Goal: Task Accomplishment & Management: Manage account settings

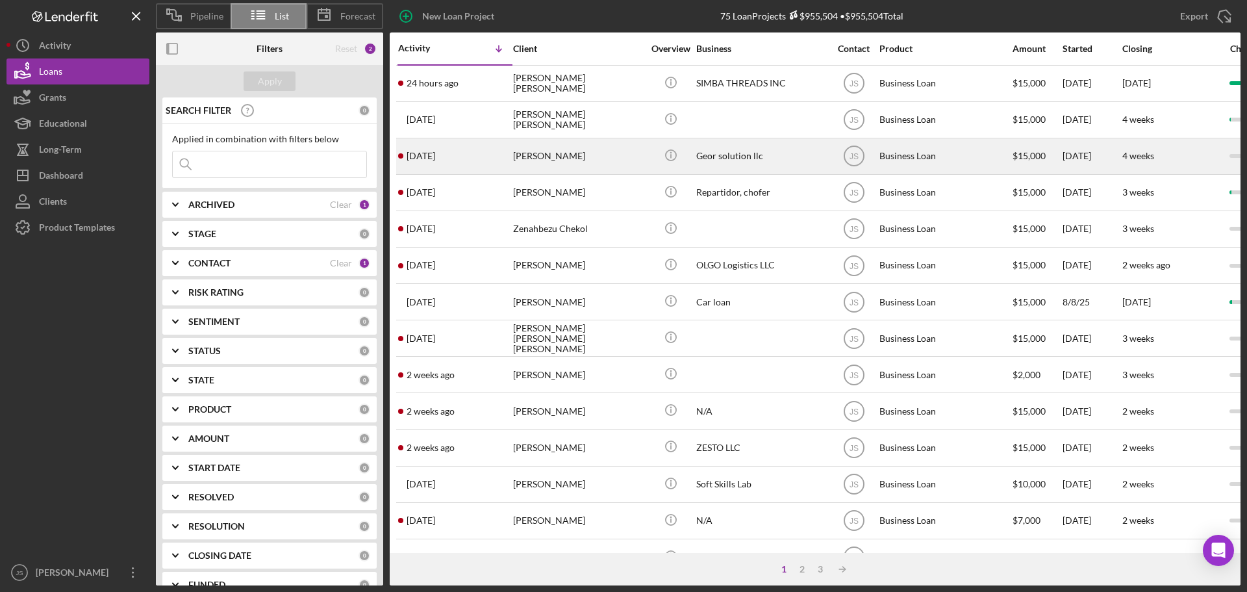
click at [597, 151] on div "[PERSON_NAME]" at bounding box center [578, 156] width 130 height 34
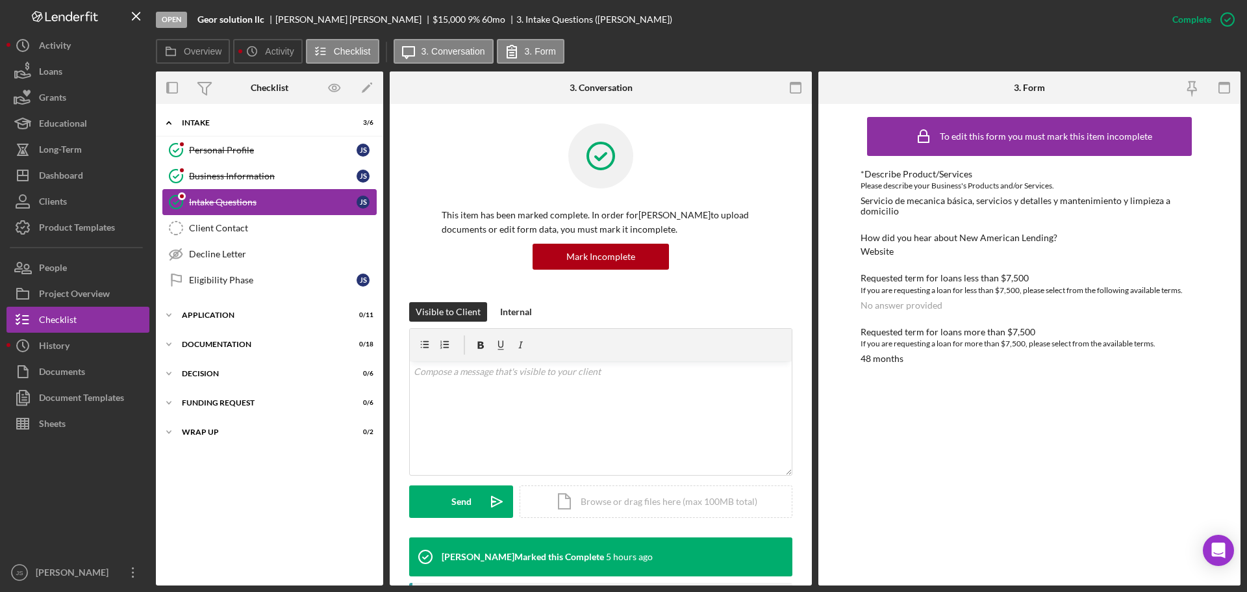
click at [278, 207] on div "Intake Questions" at bounding box center [273, 202] width 168 height 10
click at [245, 279] on div "Eligibility Phase" at bounding box center [273, 280] width 168 height 10
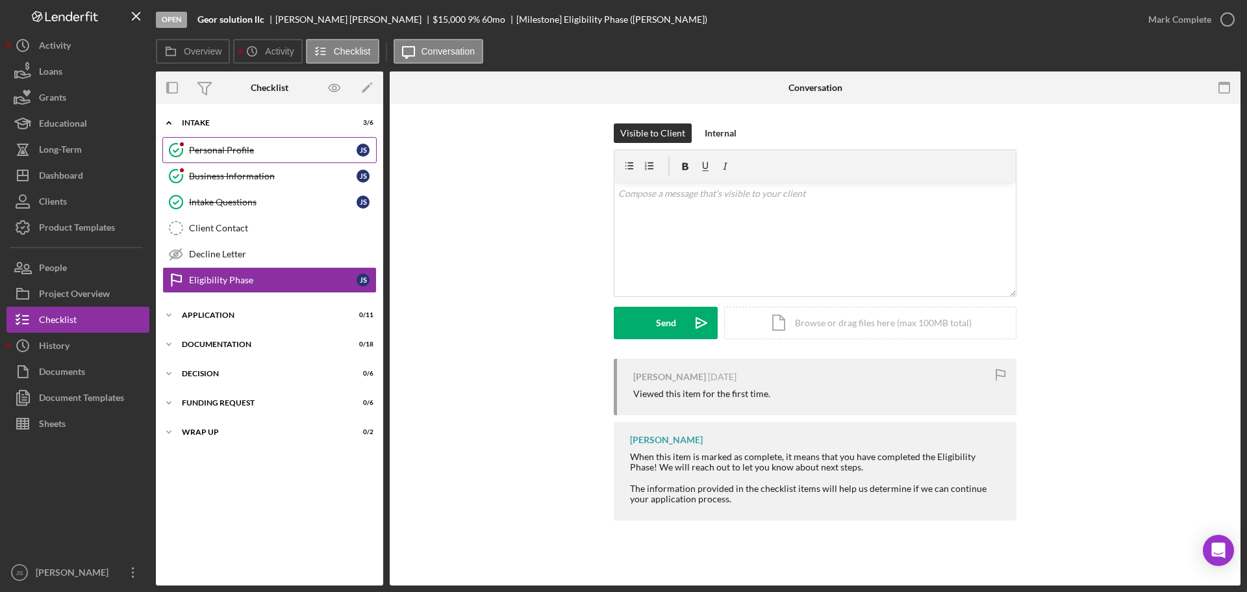
click at [275, 150] on div "Personal Profile" at bounding box center [273, 150] width 168 height 10
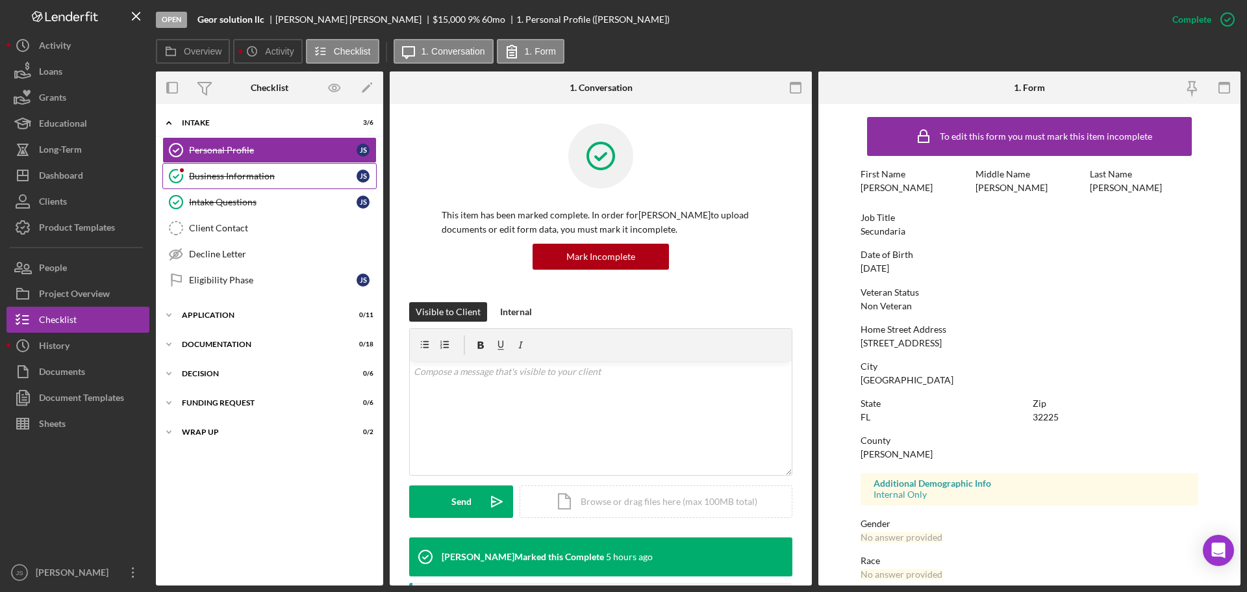
click at [285, 175] on div "Business Information" at bounding box center [273, 176] width 168 height 10
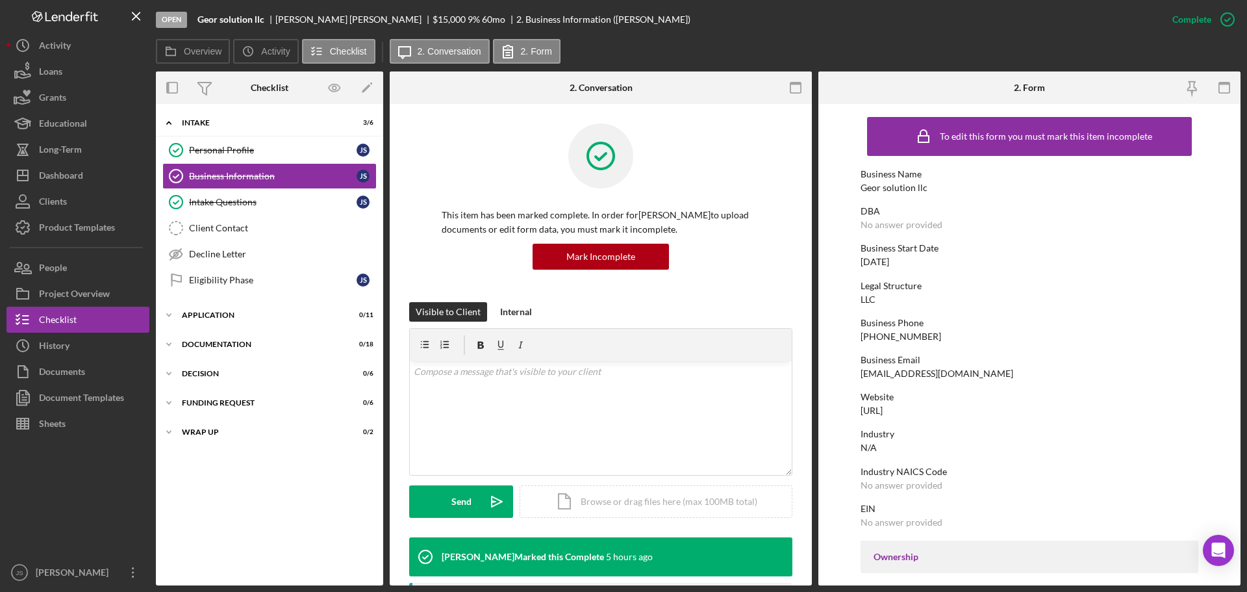
click at [305, 534] on div "Icon/Expander Intake 3 / 6 Personal Profile Personal Profile J S Business Infor…" at bounding box center [269, 344] width 227 height 468
click at [170, 315] on polyline at bounding box center [169, 315] width 4 height 3
